Goal: Transaction & Acquisition: Purchase product/service

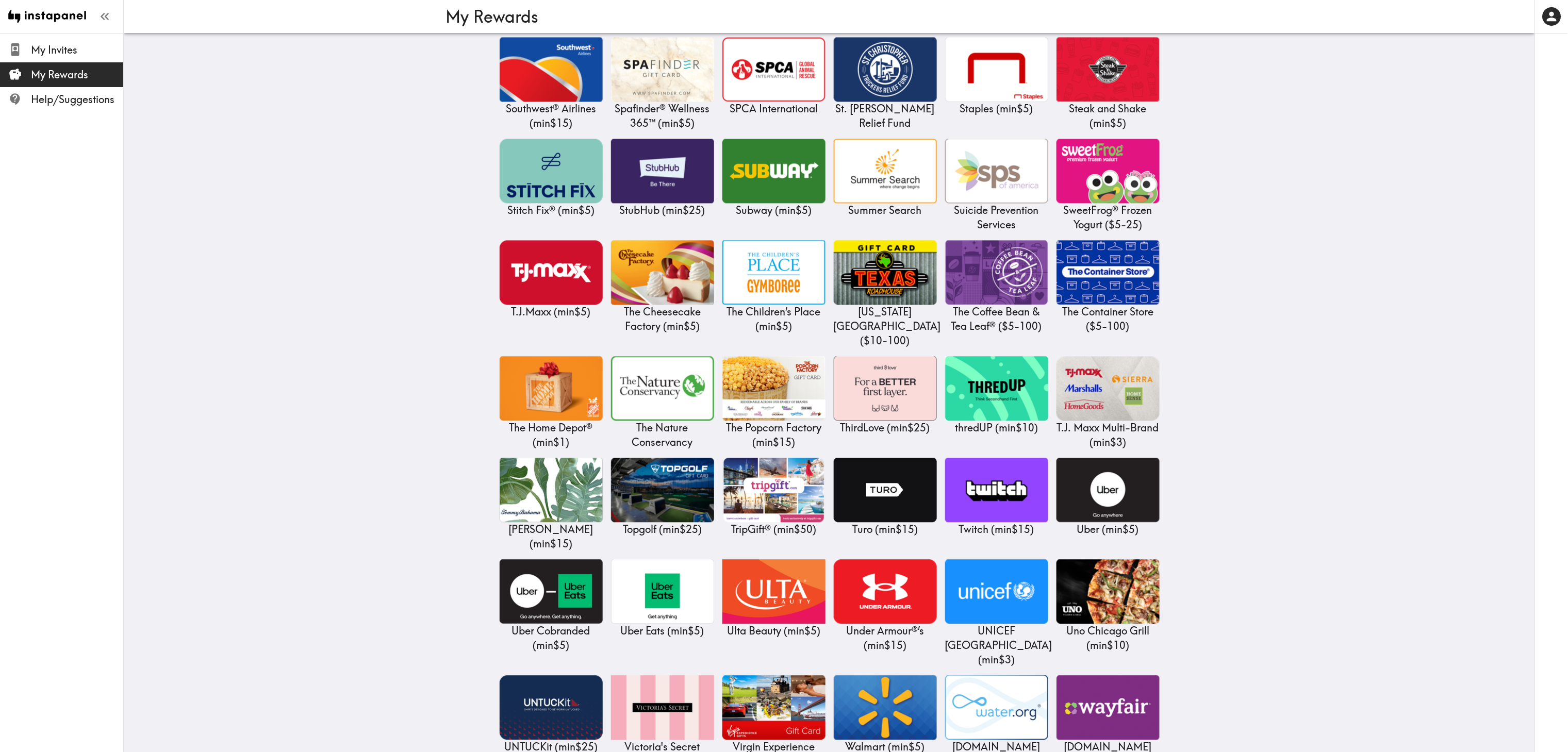
scroll to position [4014, 0]
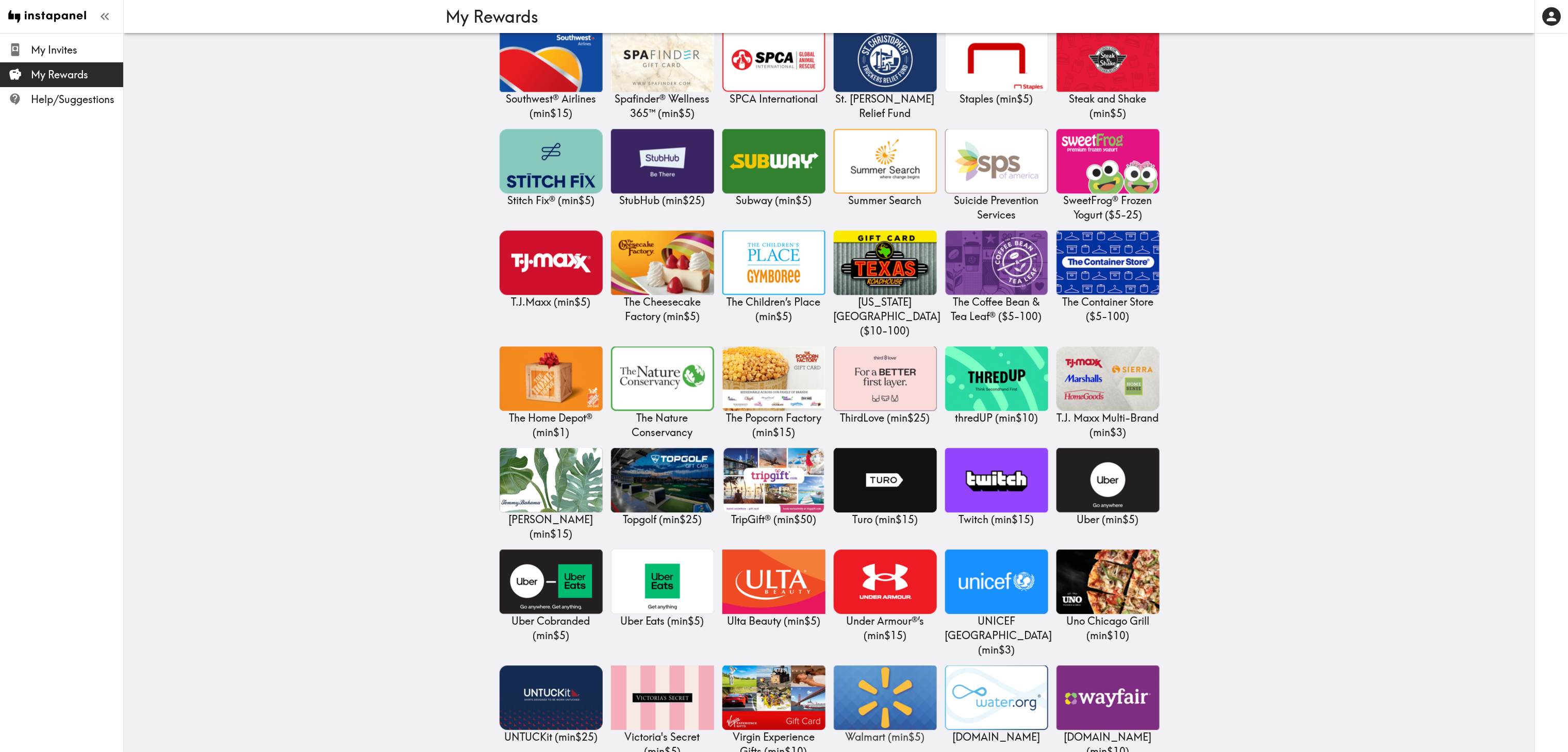
click at [885, 665] on img at bounding box center [885, 697] width 103 height 64
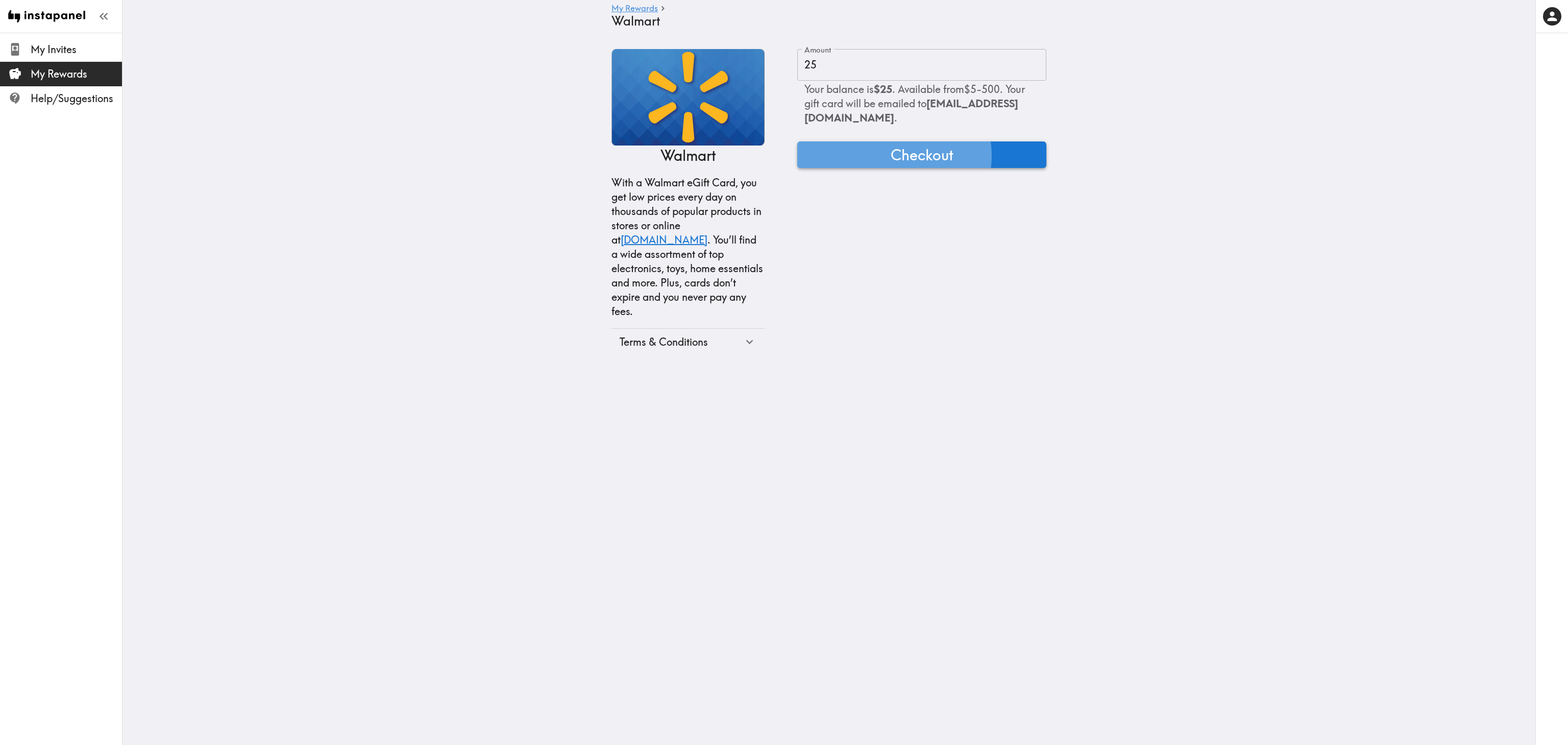
click at [953, 165] on span "Checkout" at bounding box center [922, 154] width 63 height 21
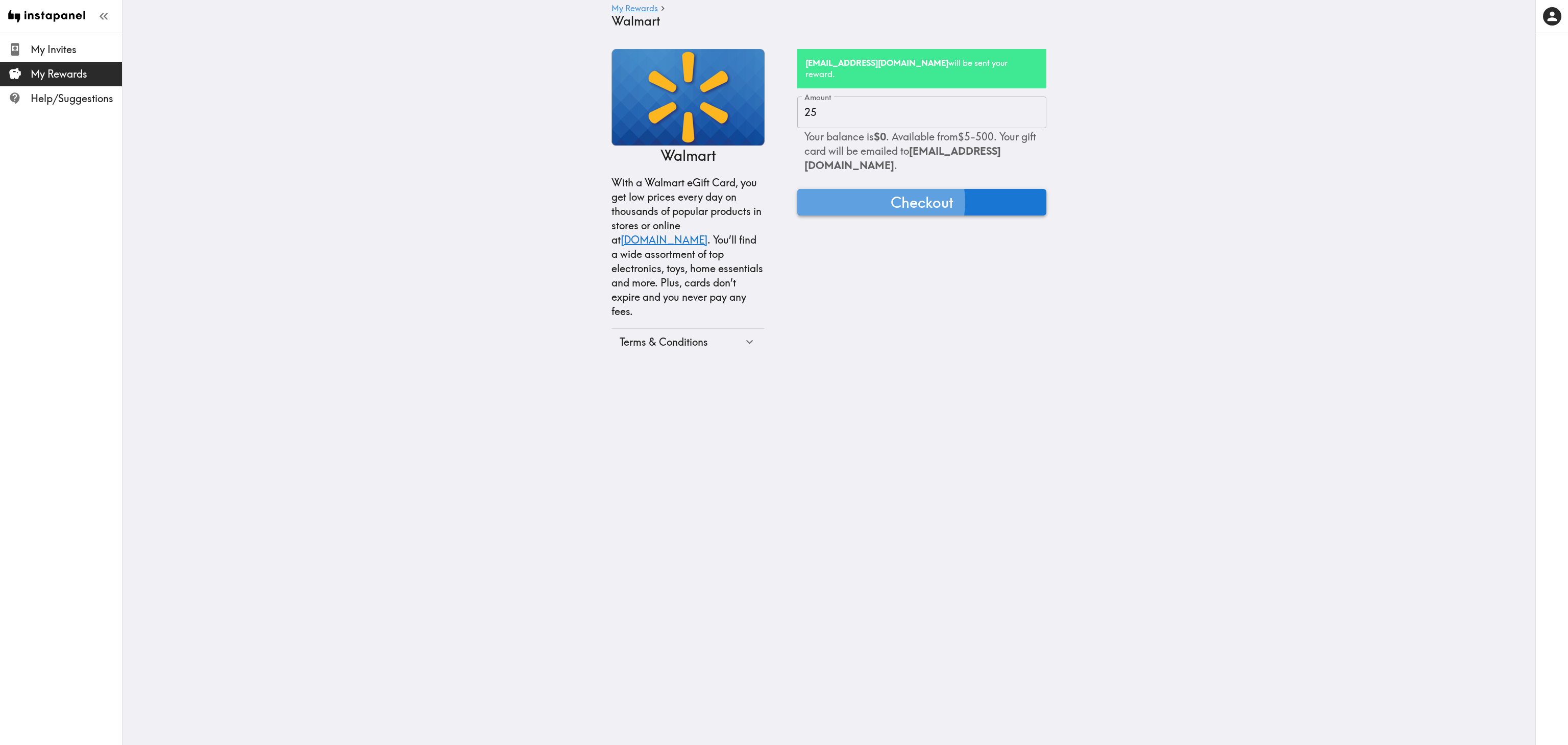
click at [946, 212] on span "Checkout" at bounding box center [922, 201] width 63 height 21
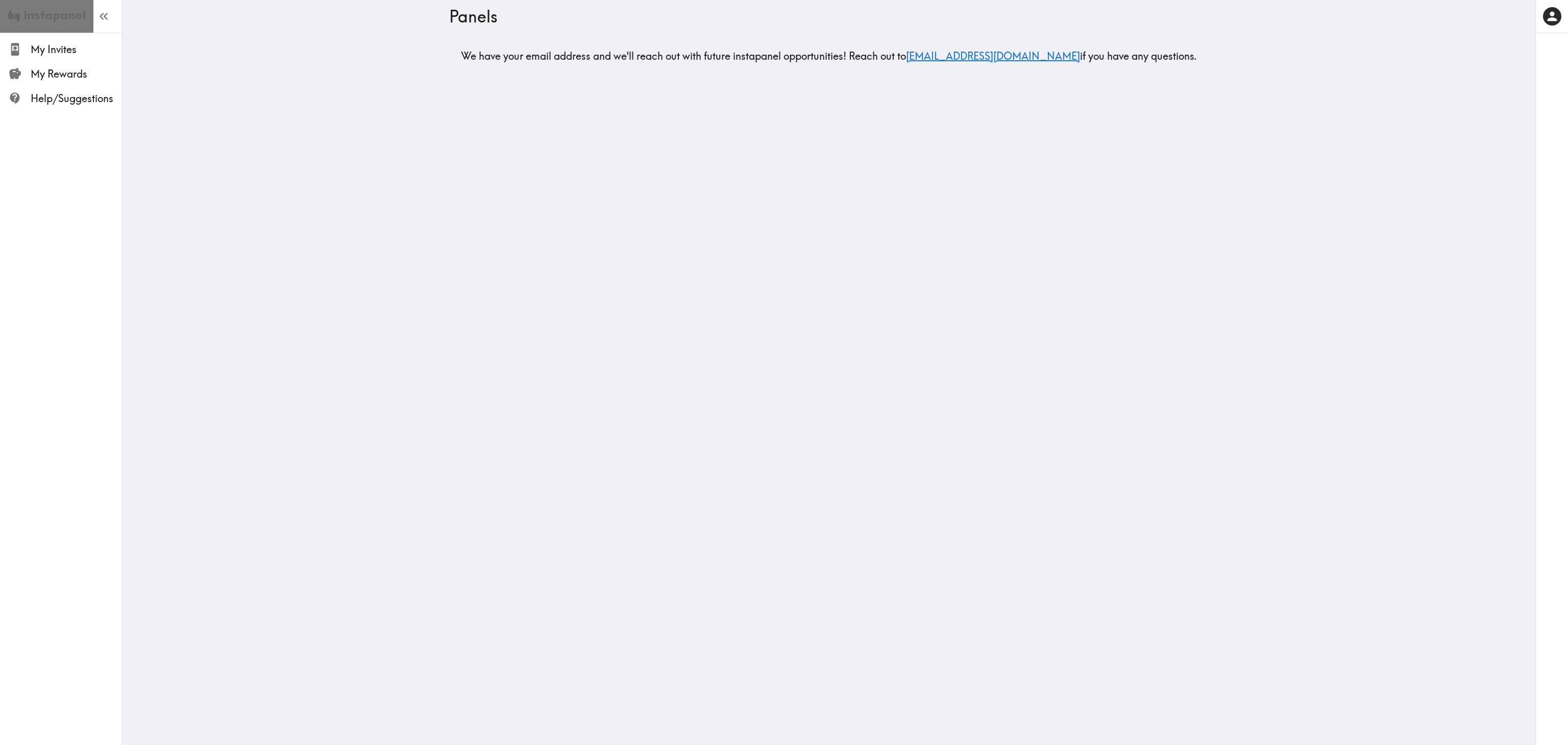
click at [51, 14] on img at bounding box center [46, 16] width 77 height 32
click at [55, 41] on span "My Invites" at bounding box center [75, 49] width 91 height 19
click at [56, 46] on span "My Invites" at bounding box center [75, 49] width 91 height 15
click at [56, 70] on span "My Rewards" at bounding box center [75, 73] width 91 height 15
